Goal: Information Seeking & Learning: Learn about a topic

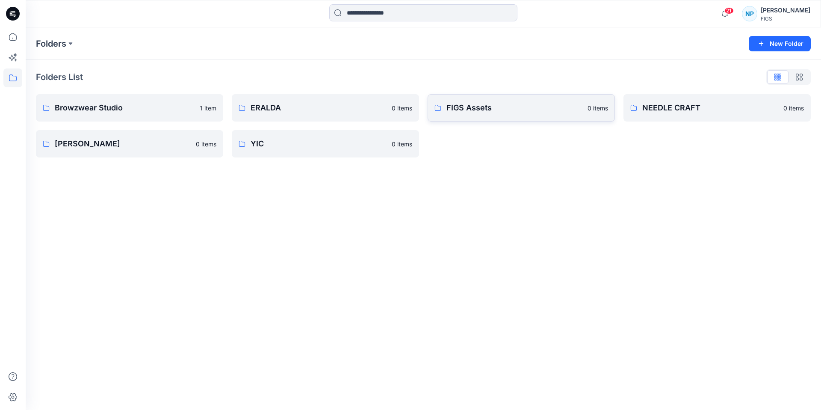
click at [479, 106] on p "FIGS Assets" at bounding box center [515, 108] width 136 height 12
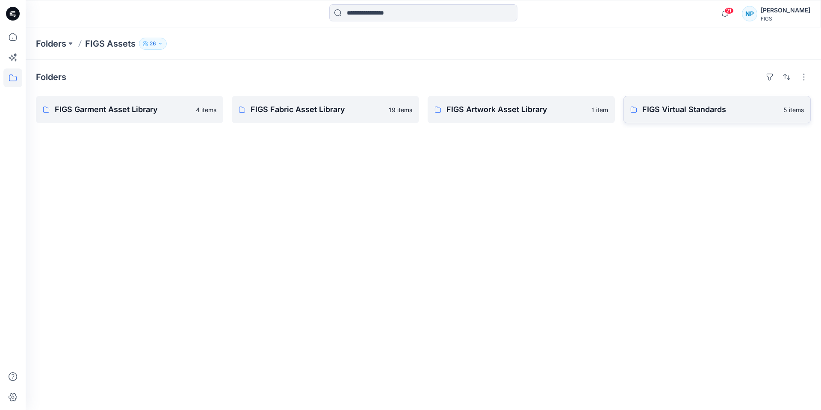
click at [661, 120] on link "FIGS Virtual Standards 5 items" at bounding box center [717, 109] width 187 height 27
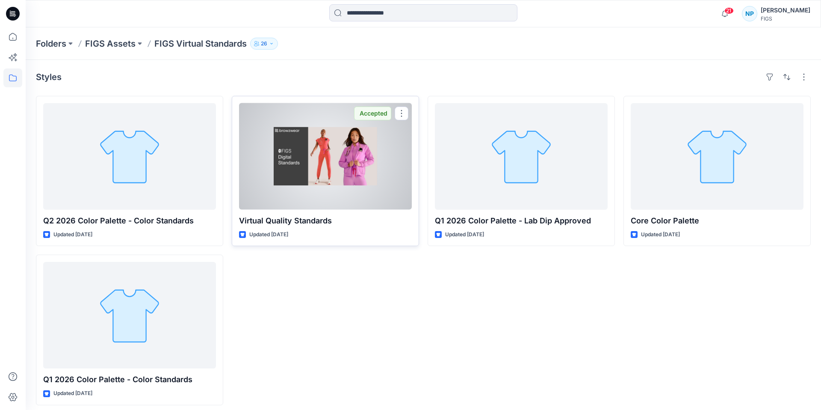
click at [349, 145] on div at bounding box center [325, 156] width 173 height 107
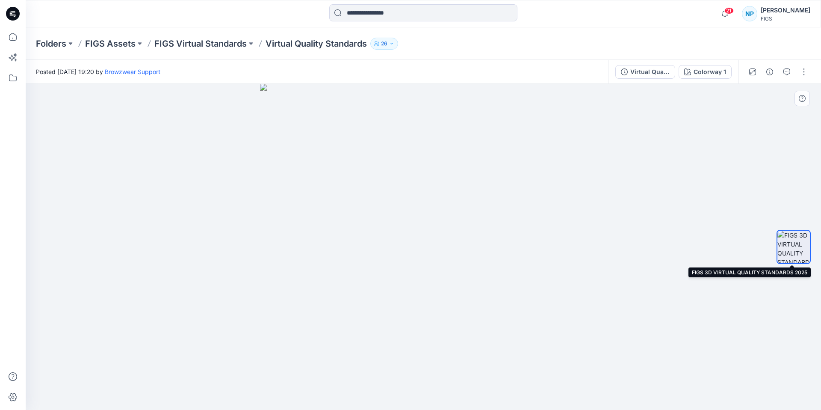
click at [797, 243] on img at bounding box center [794, 247] width 33 height 33
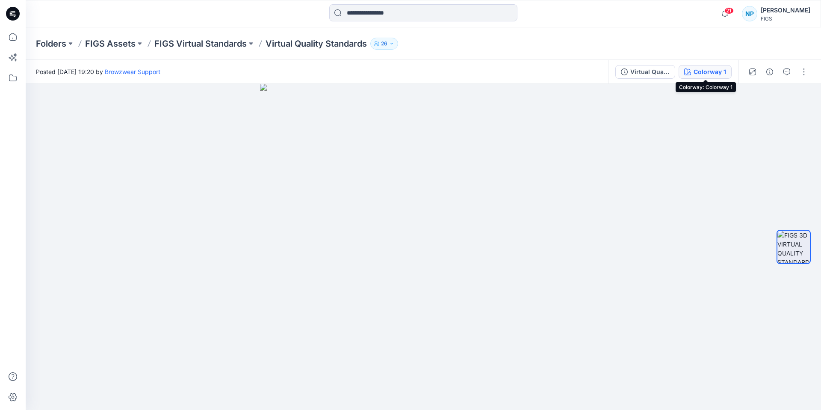
click at [711, 75] on div "Colorway 1" at bounding box center [710, 71] width 33 height 9
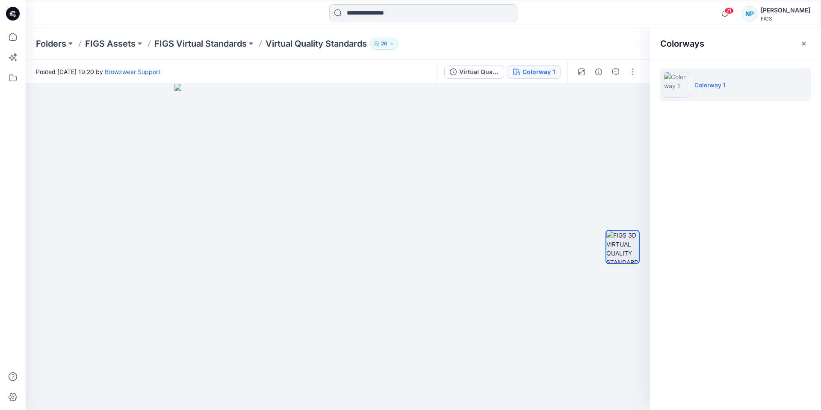
click at [714, 85] on p "Colorway 1" at bounding box center [710, 84] width 31 height 9
click at [676, 89] on img at bounding box center [677, 85] width 26 height 26
click at [540, 73] on div "Colorway 1" at bounding box center [539, 71] width 33 height 9
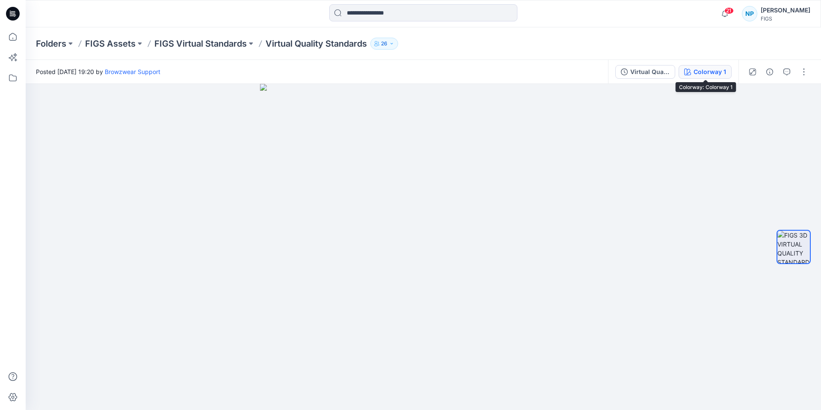
click at [705, 68] on div "Colorway 1" at bounding box center [710, 71] width 33 height 9
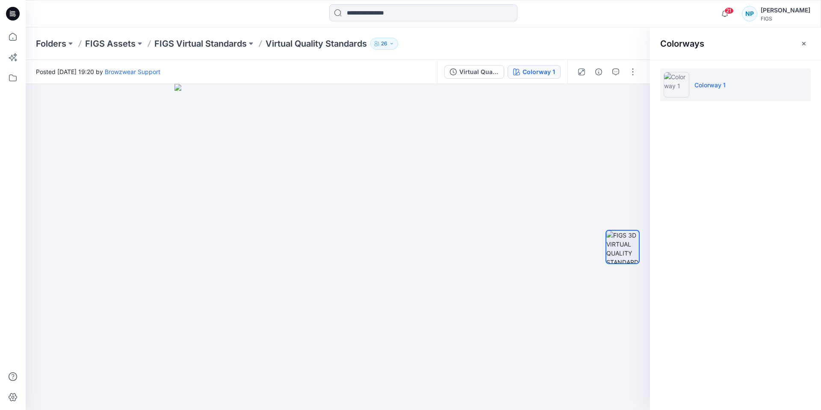
click at [684, 86] on img at bounding box center [677, 85] width 26 height 26
click at [636, 68] on button "button" at bounding box center [633, 72] width 14 height 14
click at [628, 158] on icon "button" at bounding box center [628, 158] width 2 height 3
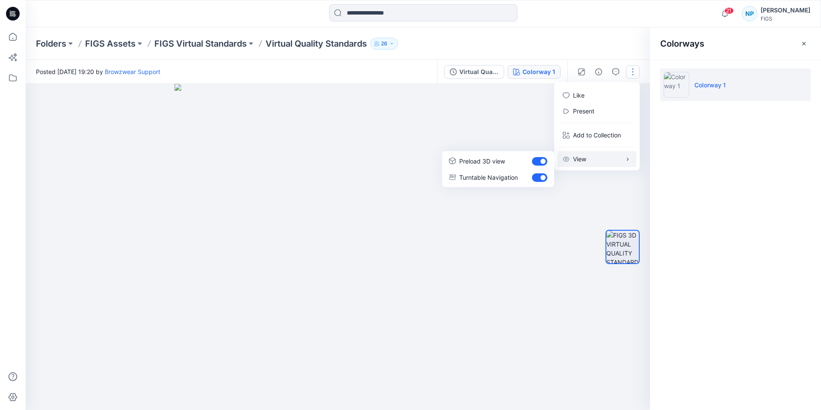
click at [603, 162] on button "View" at bounding box center [597, 159] width 79 height 16
click at [576, 199] on div at bounding box center [338, 247] width 625 height 326
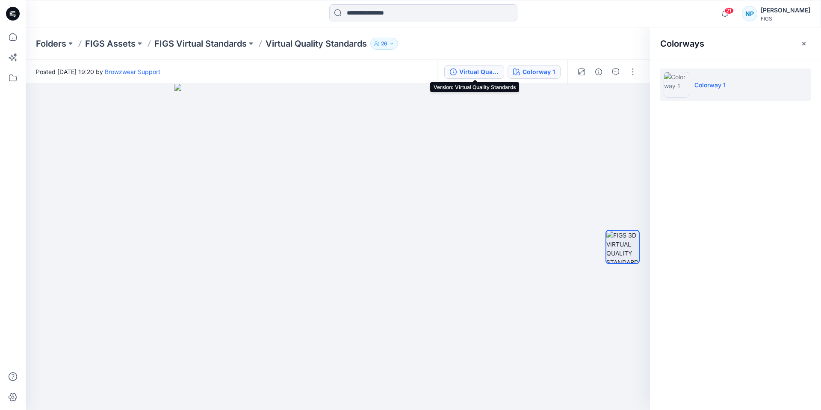
click at [474, 72] on div "Virtual Quality Standards" at bounding box center [478, 71] width 39 height 9
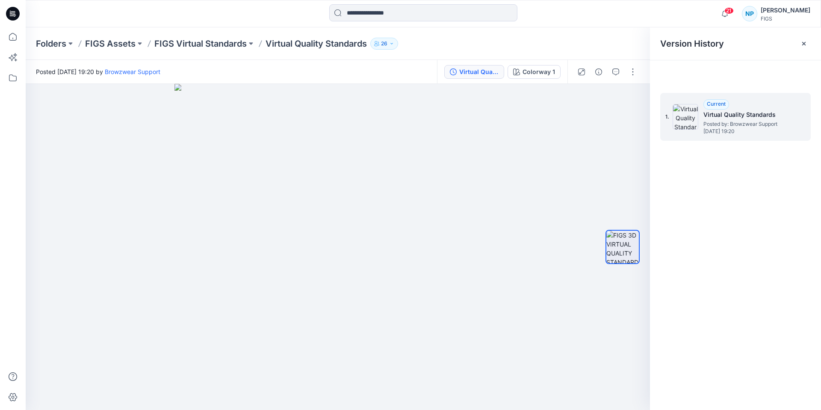
click at [740, 113] on h5 "Virtual Quality Standards" at bounding box center [747, 115] width 86 height 10
click at [679, 116] on img at bounding box center [686, 117] width 26 height 26
click at [681, 115] on img at bounding box center [686, 117] width 26 height 26
click at [724, 103] on span "Current" at bounding box center [716, 104] width 19 height 6
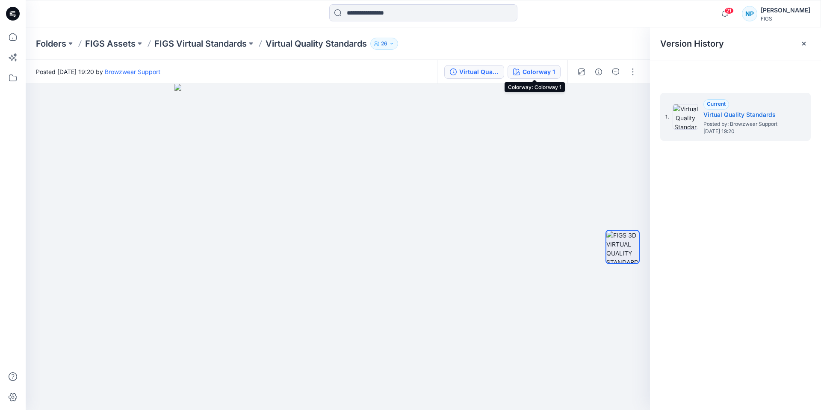
click at [534, 76] on div "Colorway 1" at bounding box center [539, 71] width 33 height 9
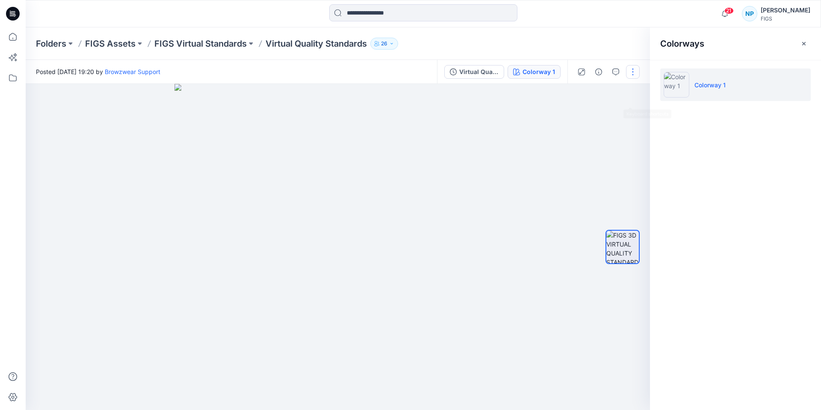
click at [630, 73] on button "button" at bounding box center [633, 72] width 14 height 14
click at [615, 68] on button "button" at bounding box center [616, 72] width 14 height 14
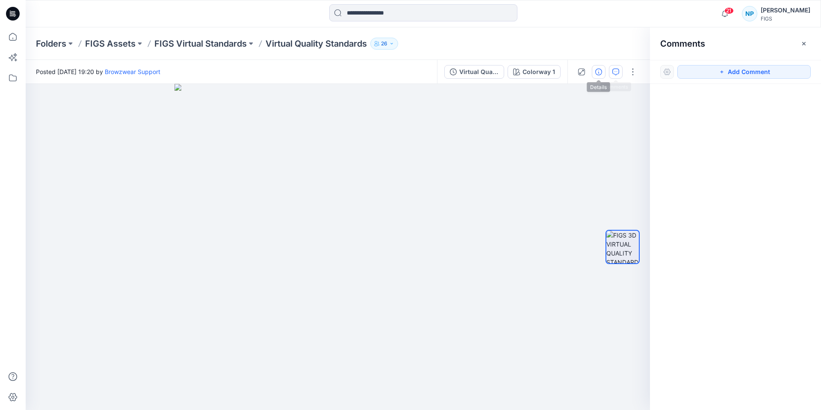
click at [600, 74] on icon "button" at bounding box center [598, 71] width 7 height 7
click at [583, 68] on icon "button" at bounding box center [581, 71] width 7 height 7
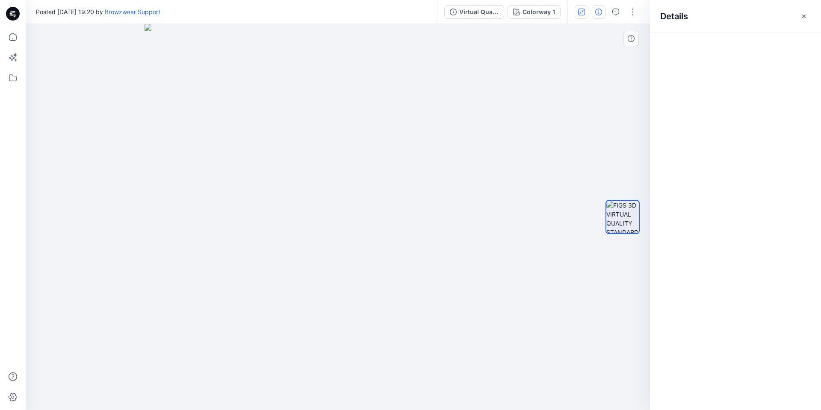
click at [477, 108] on img at bounding box center [338, 217] width 387 height 386
click at [475, 19] on div "Virtual Quality Standards Colorway 1" at bounding box center [502, 12] width 130 height 24
click at [483, 12] on div "Virtual Quality Standards" at bounding box center [478, 11] width 39 height 9
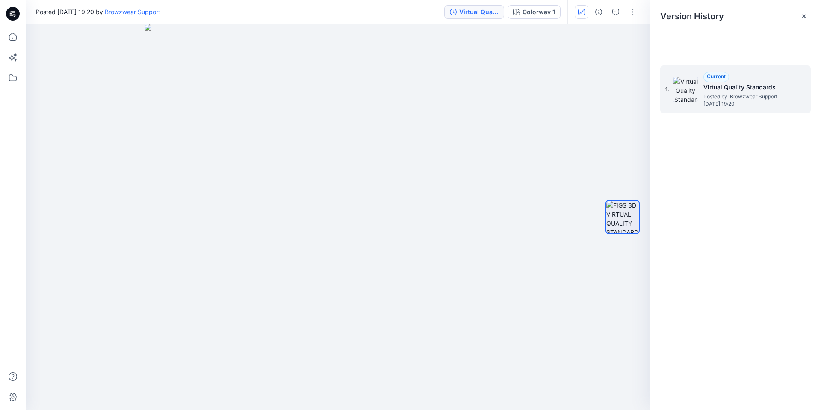
click at [699, 95] on div "1. Current Virtual Quality Standards Posted by: Browzwear Support Tuesday, Dece…" at bounding box center [730, 89] width 128 height 41
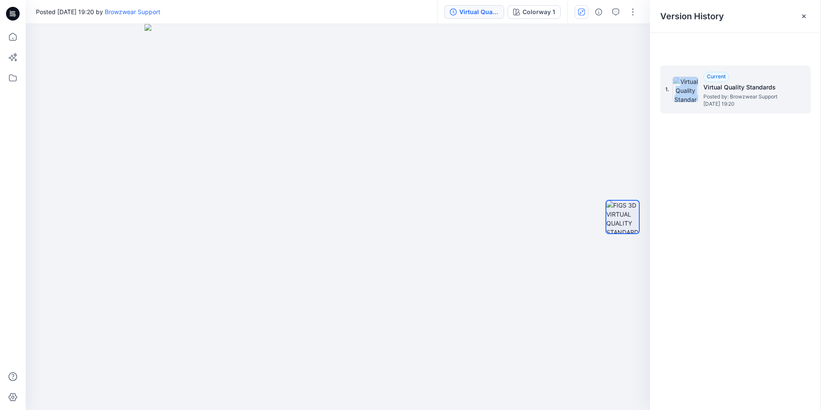
click at [699, 95] on div "1. Current Virtual Quality Standards Posted by: Browzwear Support Tuesday, Dece…" at bounding box center [730, 89] width 128 height 41
click at [697, 95] on div "1. Current Virtual Quality Standards Posted by: Browzwear Support Tuesday, Dece…" at bounding box center [730, 89] width 128 height 41
click at [528, 14] on div "Colorway 1" at bounding box center [539, 11] width 33 height 9
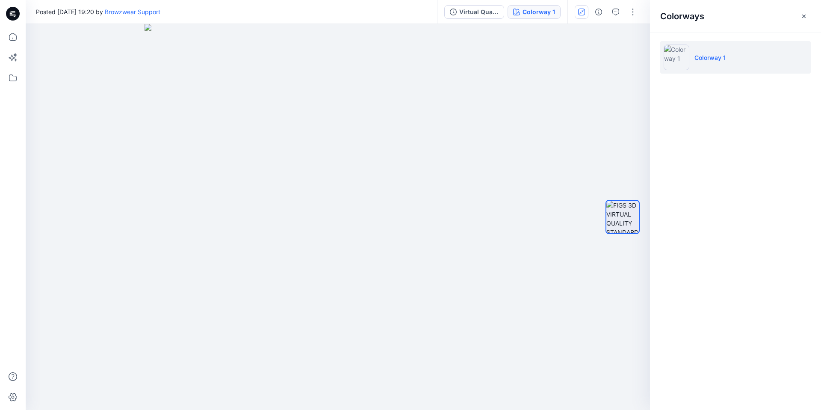
click at [697, 62] on li "Colorway 1" at bounding box center [735, 57] width 151 height 33
click at [681, 58] on img at bounding box center [677, 57] width 26 height 26
click at [686, 74] on ul "Colorway 1" at bounding box center [735, 58] width 171 height 50
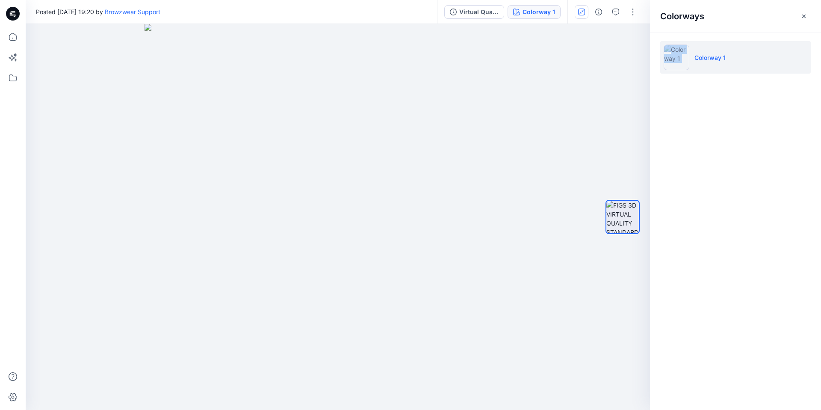
click at [686, 74] on ul "Colorway 1" at bounding box center [735, 58] width 171 height 50
click at [708, 58] on p "Colorway 1" at bounding box center [710, 57] width 31 height 9
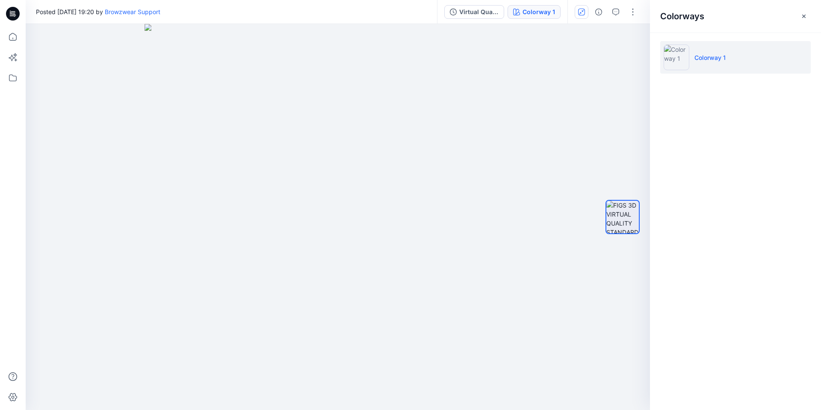
click at [664, 190] on div "Colorways Colorway 1" at bounding box center [735, 205] width 171 height 410
click at [614, 225] on img at bounding box center [623, 217] width 33 height 33
click at [637, 8] on button "button" at bounding box center [633, 12] width 14 height 14
click at [753, 191] on div "Colorways Colorway 1" at bounding box center [735, 205] width 171 height 410
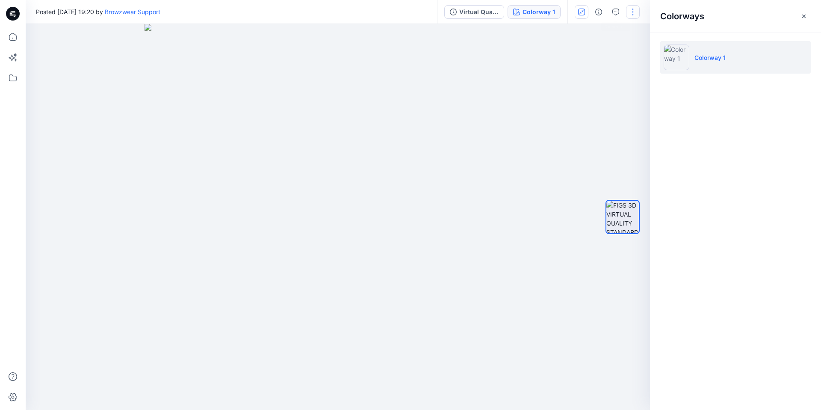
click at [632, 12] on button "button" at bounding box center [633, 12] width 14 height 14
click at [401, 108] on img at bounding box center [338, 217] width 387 height 386
click at [471, 13] on div "Virtual Quality Standards" at bounding box center [478, 11] width 39 height 9
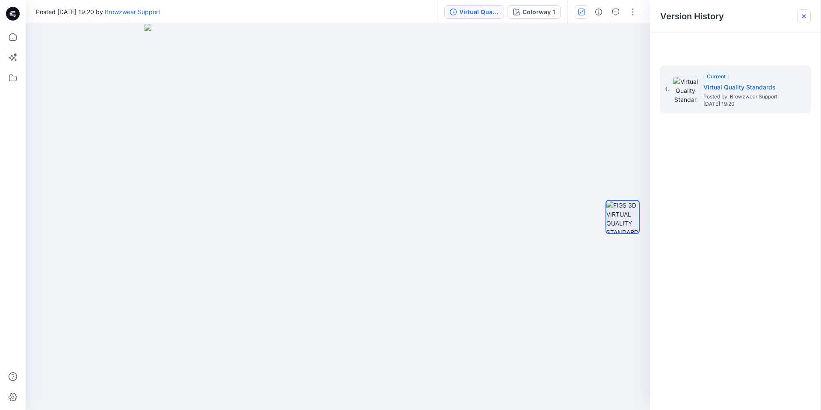
click at [804, 15] on icon at bounding box center [804, 16] width 7 height 7
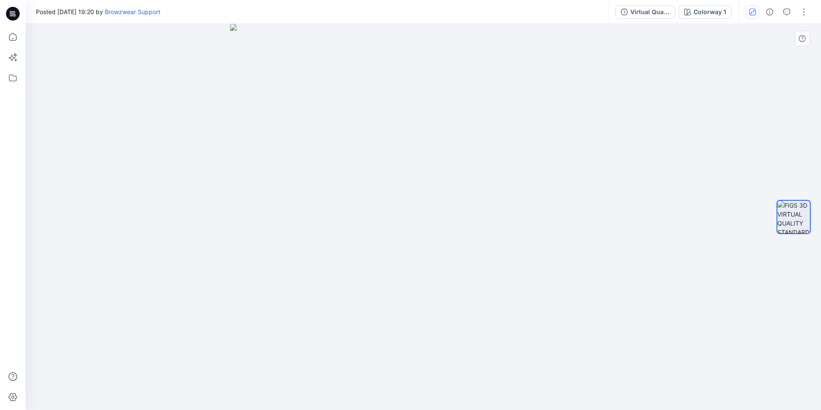
click at [264, 173] on img at bounding box center [423, 217] width 387 height 386
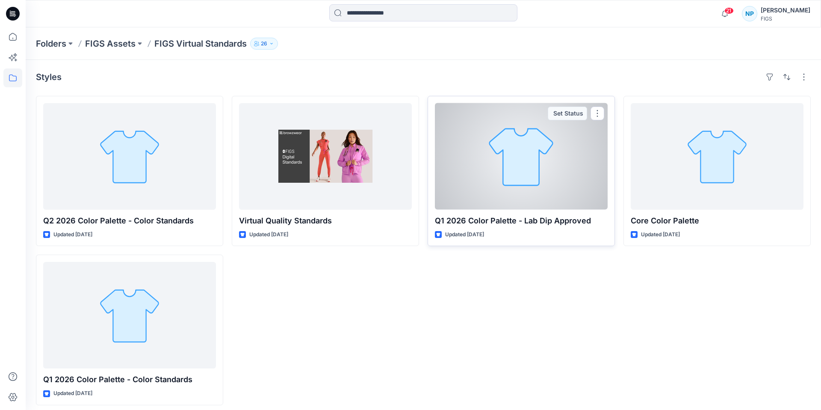
click at [526, 192] on div at bounding box center [521, 156] width 173 height 107
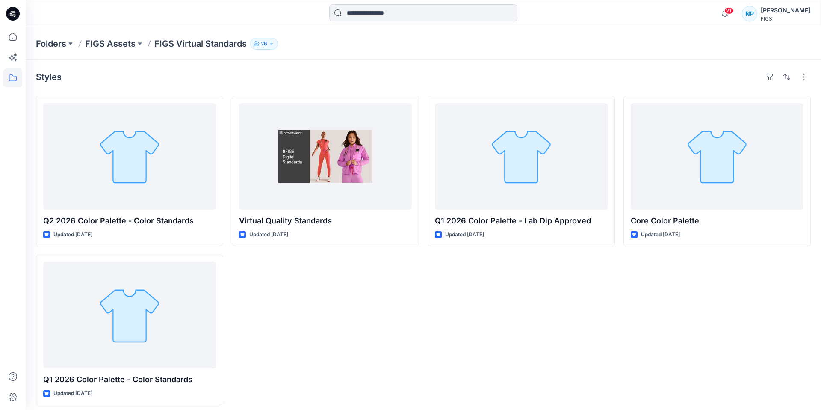
scroll to position [6, 0]
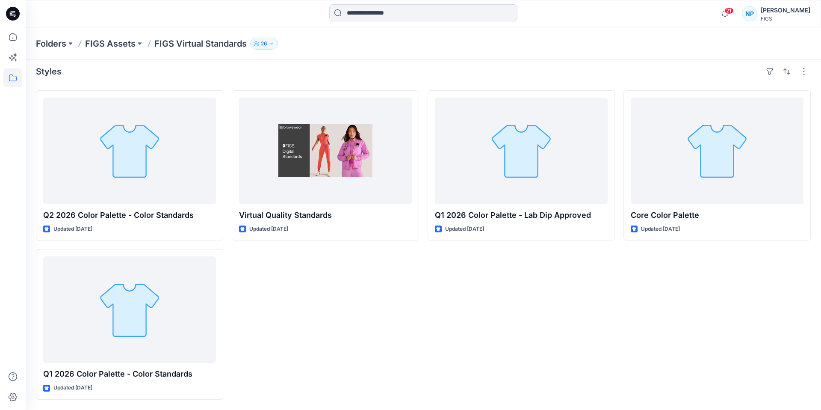
click at [416, 60] on div "Styles Q2 2026 Color Palette - Color Standards Updated 22 days ago Q1 2026 Colo…" at bounding box center [424, 231] width 796 height 355
click at [119, 47] on p "FIGS Assets" at bounding box center [110, 44] width 50 height 12
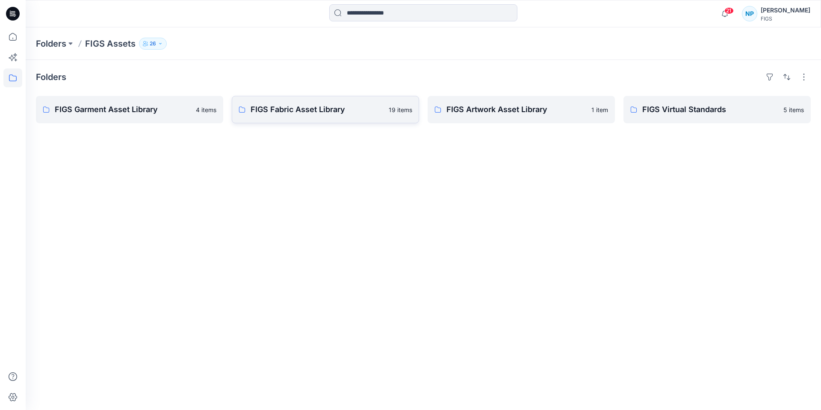
click at [295, 104] on p "FIGS Fabric Asset Library" at bounding box center [317, 110] width 133 height 12
